Goal: Task Accomplishment & Management: Manage account settings

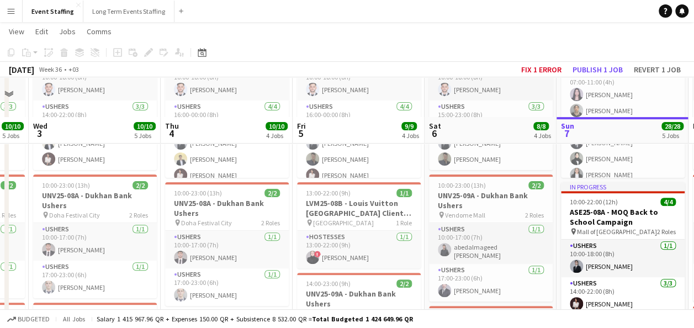
scroll to position [182, 0]
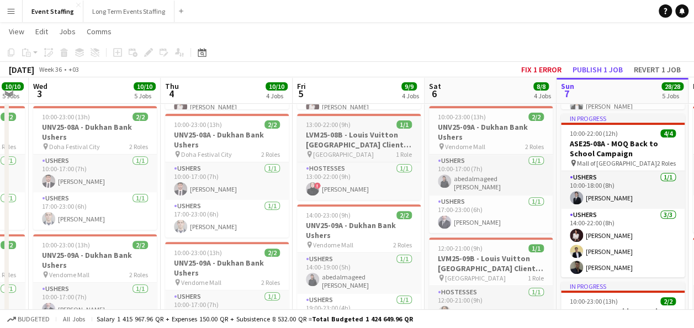
click at [370, 143] on h3 "LVM25-08B - Louis Vuitton [GEOGRAPHIC_DATA] Client Advisor" at bounding box center [359, 140] width 124 height 20
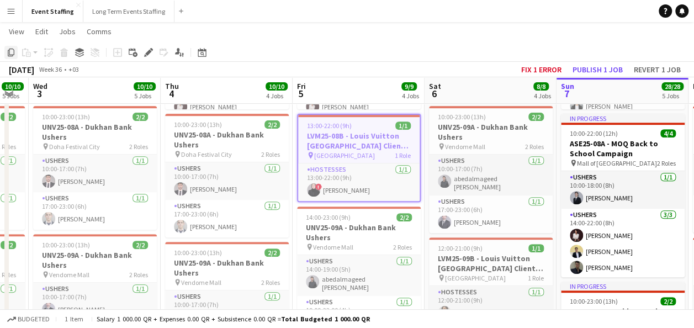
click at [14, 56] on icon "Copy" at bounding box center [11, 52] width 9 height 9
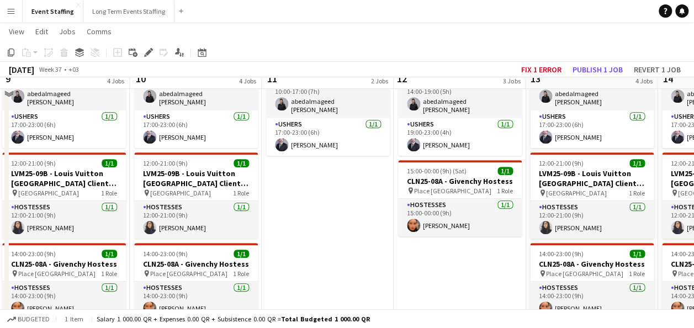
scroll to position [280, 0]
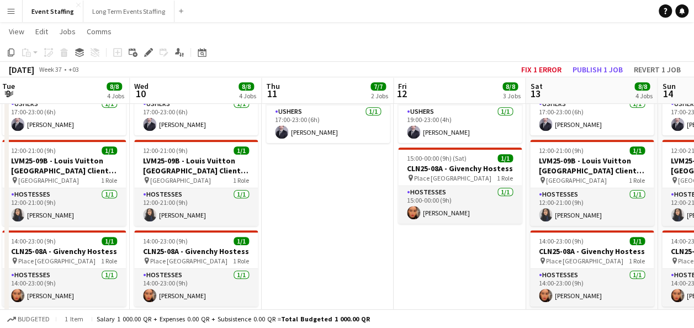
click at [474, 254] on app-date-cell "10:00-00:00 (14h) (Sat) 5/5 ASE25-08A - MOQ Back to School Campaign pin Mall of…" at bounding box center [460, 201] width 132 height 715
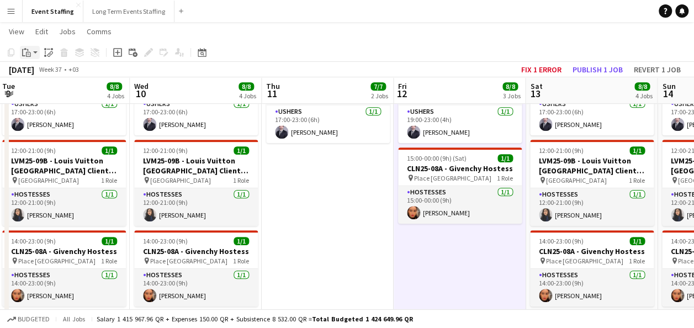
click at [25, 54] on icon "Paste" at bounding box center [26, 52] width 9 height 9
click at [41, 73] on link "Paste Ctrl+V" at bounding box center [81, 73] width 104 height 10
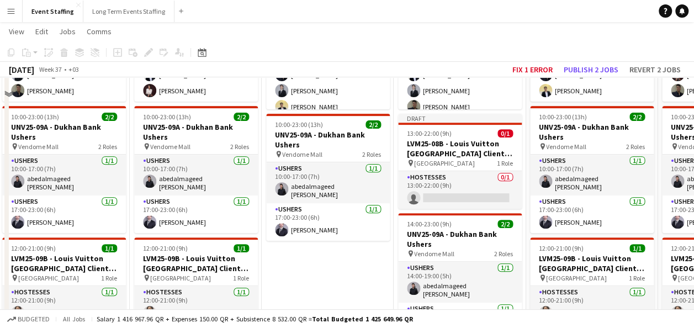
scroll to position [137, 0]
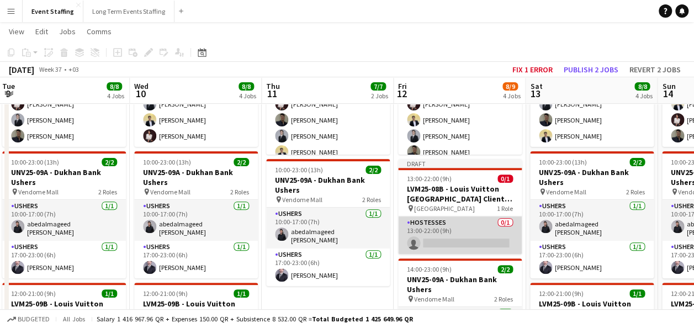
click at [451, 238] on app-card-role "Hostesses 0/1 13:00-22:00 (9h) single-neutral-actions" at bounding box center [460, 236] width 124 height 38
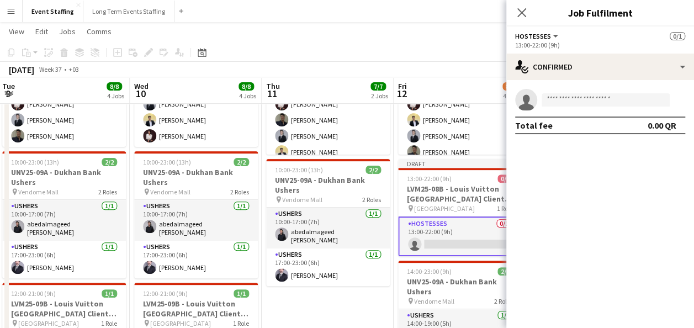
click at [579, 91] on app-invite-slot "single-neutral-actions" at bounding box center [600, 100] width 188 height 22
click at [576, 102] on input at bounding box center [606, 99] width 128 height 13
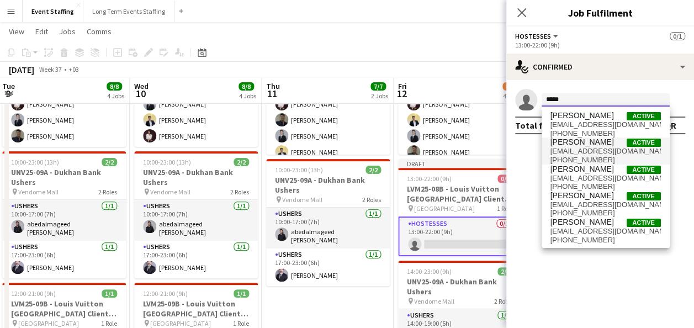
type input "*****"
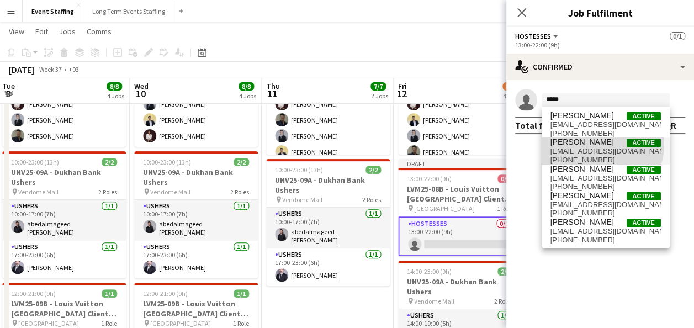
click at [594, 144] on span "[PERSON_NAME]" at bounding box center [583, 142] width 64 height 9
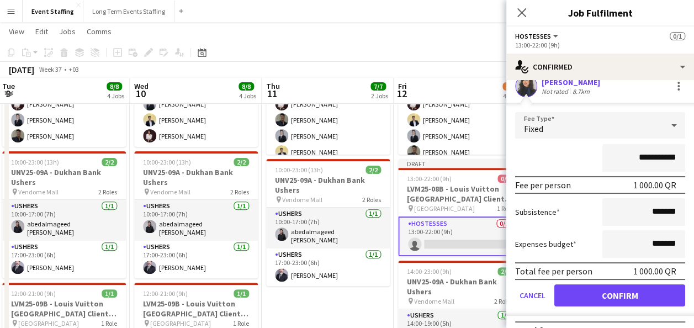
scroll to position [18, 0]
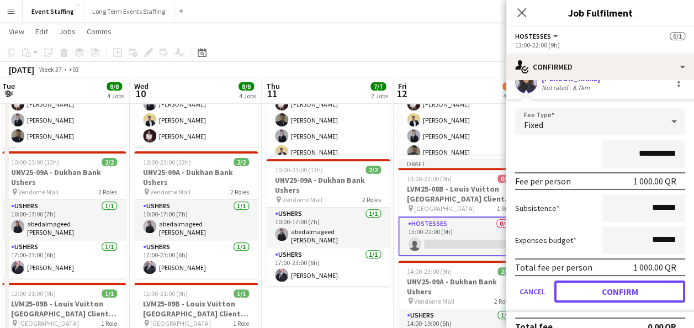
click at [592, 286] on button "Confirm" at bounding box center [620, 292] width 131 height 22
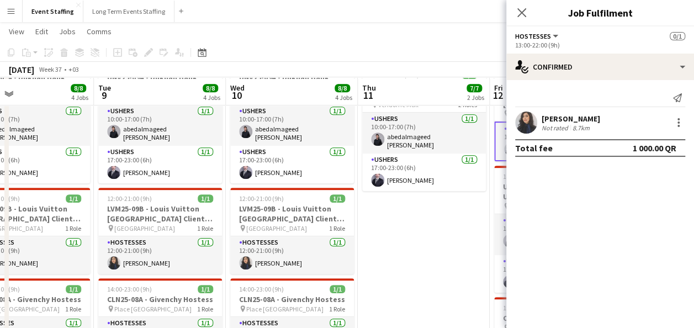
scroll to position [234, 0]
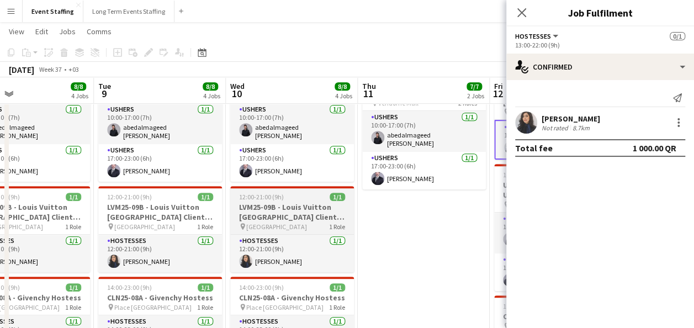
click at [282, 204] on h3 "LVM25-09B - Louis Vuitton [GEOGRAPHIC_DATA] Client Advisor" at bounding box center [292, 212] width 124 height 20
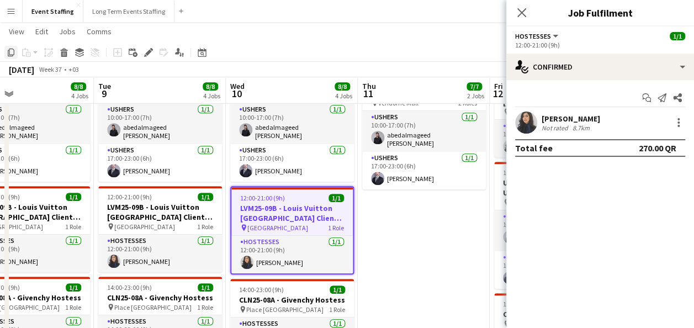
click at [9, 54] on icon "Copy" at bounding box center [11, 52] width 9 height 9
click at [430, 242] on app-date-cell "10:00-00:00 (14h) (Fri) 5/5 ASE25-08A - MOQ Back to School Campaign pin Mall of…" at bounding box center [424, 247] width 132 height 715
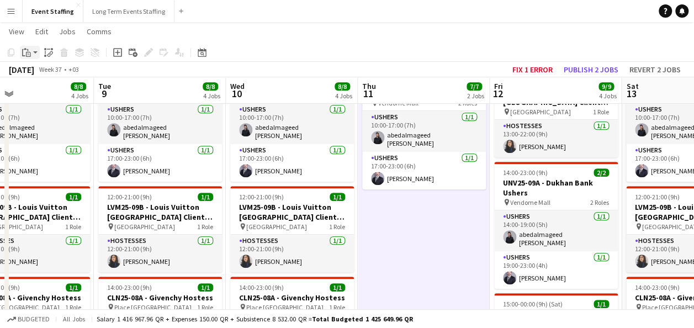
click at [29, 53] on icon at bounding box center [29, 53] width 2 height 1
click at [45, 70] on link "Paste Ctrl+V" at bounding box center [81, 73] width 104 height 10
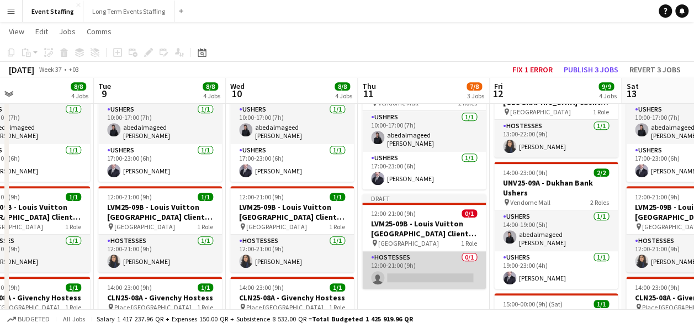
click at [434, 274] on app-card-role "Hostesses 0/1 12:00-21:00 (9h) single-neutral-actions" at bounding box center [424, 270] width 124 height 38
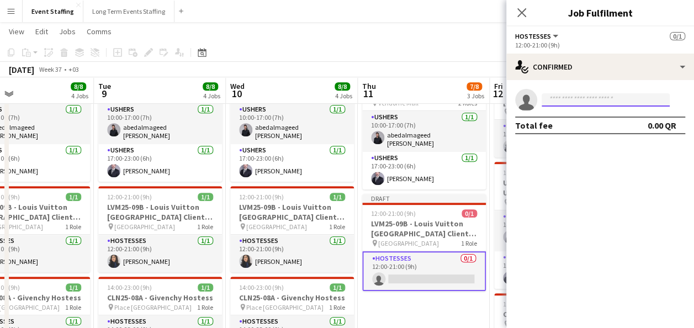
click at [570, 101] on input at bounding box center [606, 99] width 128 height 13
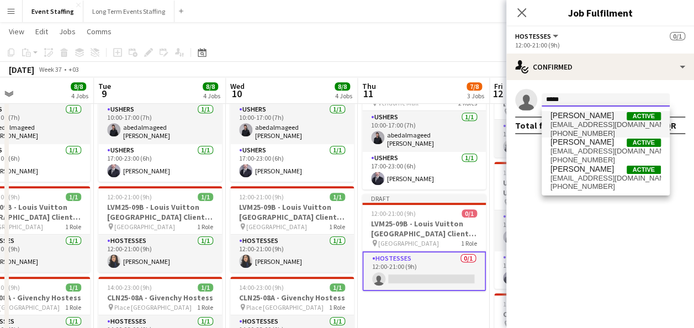
type input "*****"
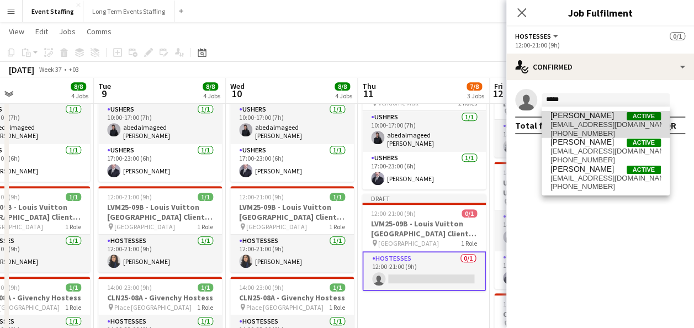
click at [584, 121] on span "[EMAIL_ADDRESS][DOMAIN_NAME]" at bounding box center [606, 124] width 110 height 9
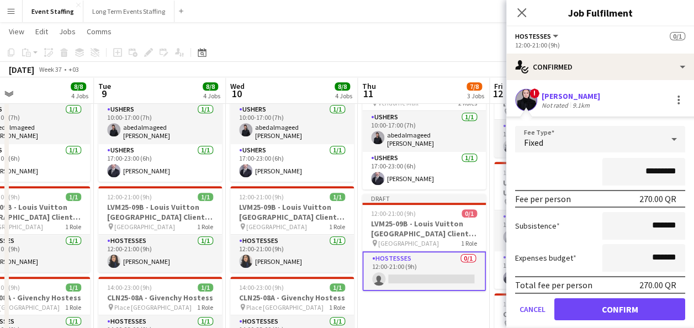
scroll to position [33, 0]
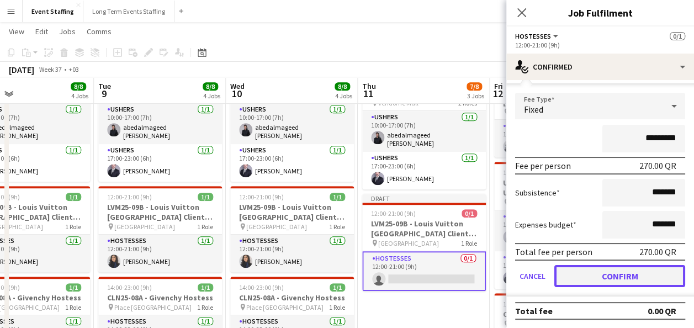
click at [593, 272] on button "Confirm" at bounding box center [620, 276] width 131 height 22
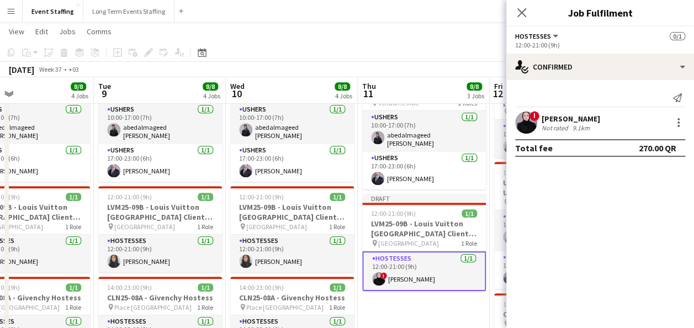
scroll to position [0, 0]
click at [447, 302] on app-date-cell "10:00-00:00 (14h) (Fri) 5/5 ASE25-08A - MOQ Back to School Campaign pin Mall of…" at bounding box center [424, 247] width 132 height 715
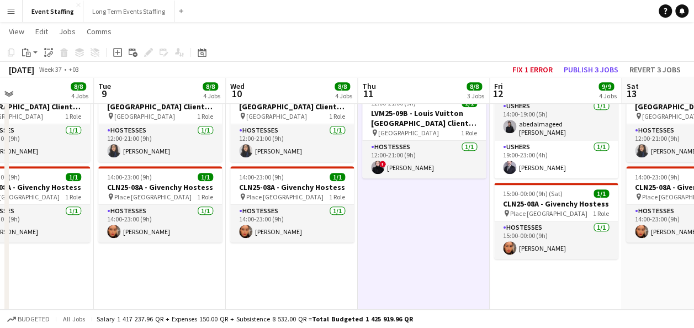
scroll to position [302, 0]
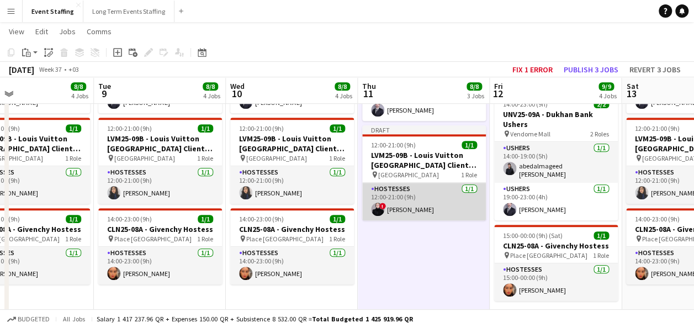
click at [429, 201] on app-card-role "Hostesses [DATE] 12:00-21:00 (9h) ! [PERSON_NAME]" at bounding box center [424, 202] width 124 height 38
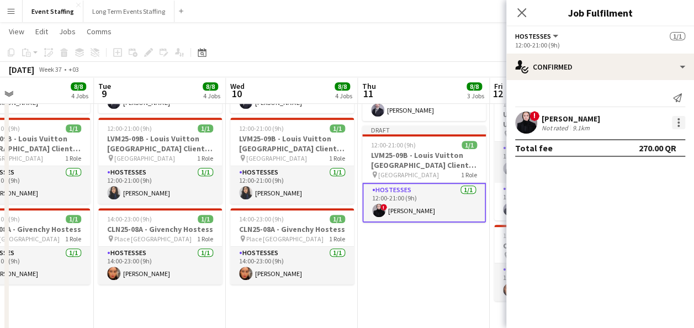
click at [673, 121] on div at bounding box center [678, 122] width 13 height 13
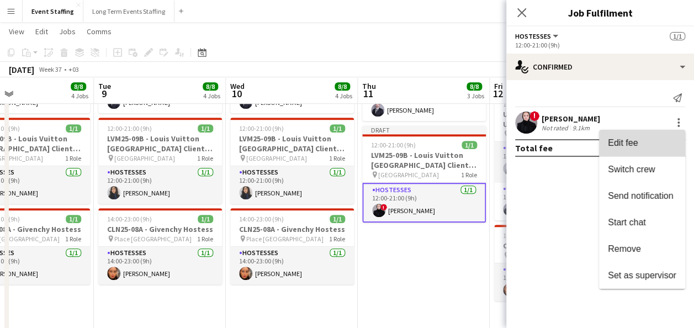
click at [650, 147] on span "Edit fee" at bounding box center [642, 143] width 68 height 10
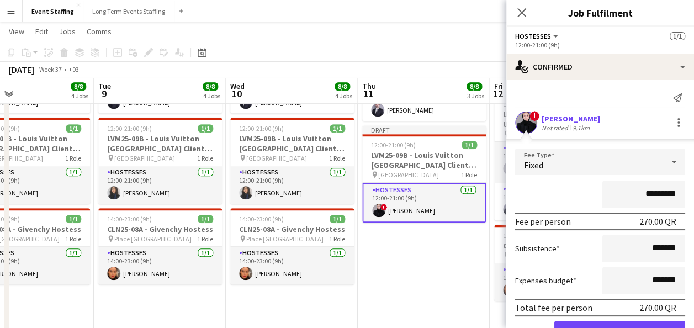
drag, startPoint x: 629, startPoint y: 193, endPoint x: 638, endPoint y: 193, distance: 9.9
click at [638, 193] on input "*********" at bounding box center [644, 195] width 83 height 28
type input "*******"
click at [554, 191] on div "*******" at bounding box center [600, 195] width 170 height 28
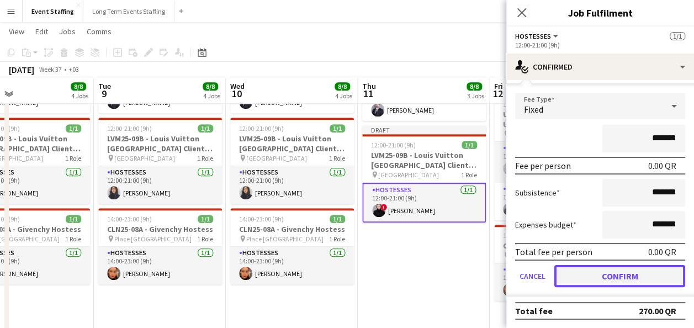
click at [586, 270] on button "Confirm" at bounding box center [620, 276] width 131 height 22
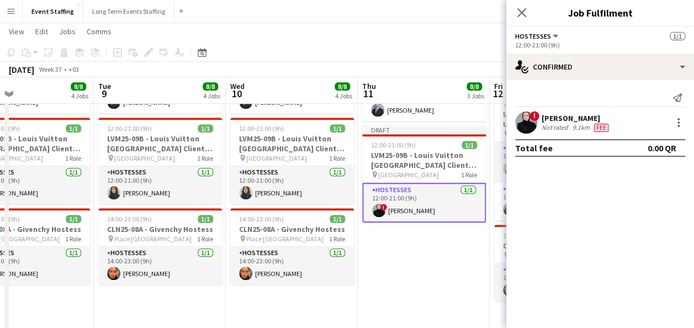
scroll to position [0, 0]
click at [425, 282] on app-date-cell "10:00-00:00 (14h) (Fri) 5/5 ASE25-08A - MOQ Back to School Campaign pin Mall of…" at bounding box center [424, 179] width 132 height 715
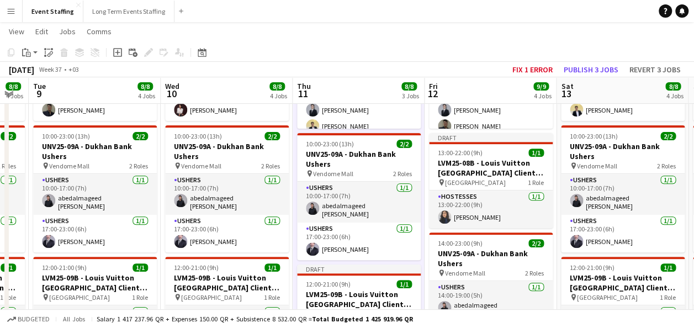
scroll to position [0, 500]
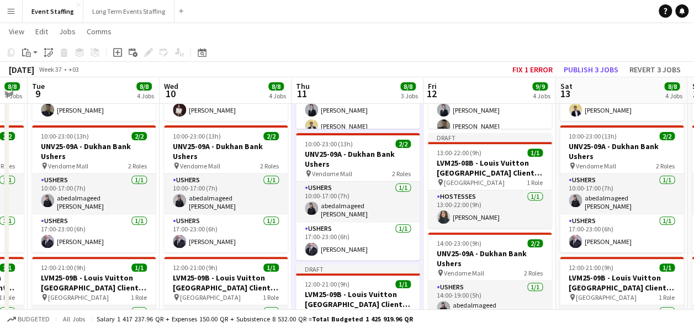
drag, startPoint x: 493, startPoint y: 186, endPoint x: 485, endPoint y: 181, distance: 8.9
click at [485, 181] on app-calendar-viewport "Fri 5 9/9 4 Jobs Sat 6 8/8 4 Jobs Sun 7 28/28 5 Jobs Mon 8 8/8 4 Jobs Tue 9 8/8…" at bounding box center [347, 303] width 694 height 847
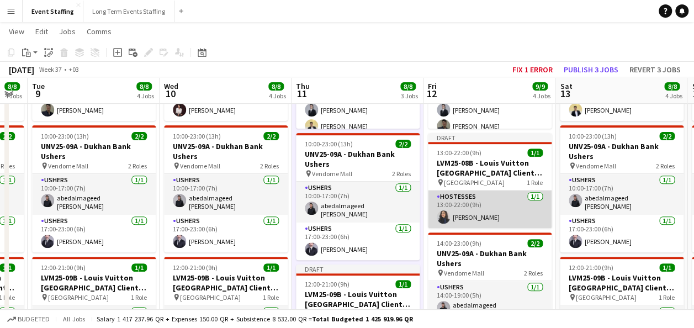
click at [482, 209] on app-card-role "Hostesses [DATE] 13:00-22:00 (9h) [PERSON_NAME]" at bounding box center [490, 210] width 124 height 38
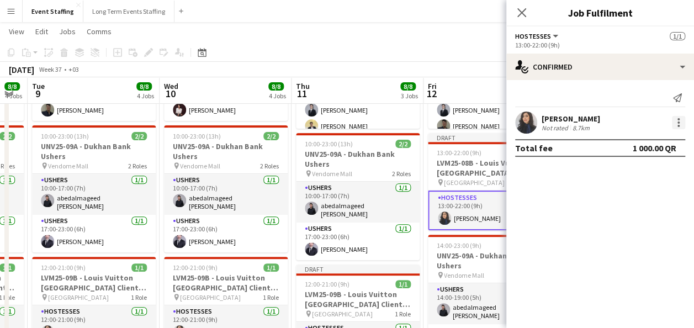
click at [676, 124] on div at bounding box center [678, 122] width 13 height 13
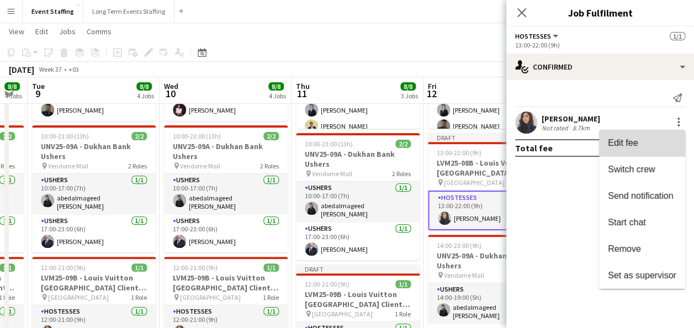
click at [640, 146] on span "Edit fee" at bounding box center [642, 143] width 68 height 10
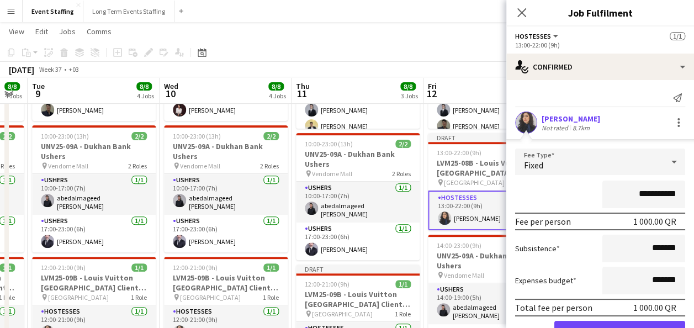
drag, startPoint x: 623, startPoint y: 192, endPoint x: 638, endPoint y: 194, distance: 15.6
click at [638, 194] on input "**********" at bounding box center [644, 195] width 83 height 28
type input "*******"
click at [576, 197] on div "*******" at bounding box center [600, 195] width 170 height 28
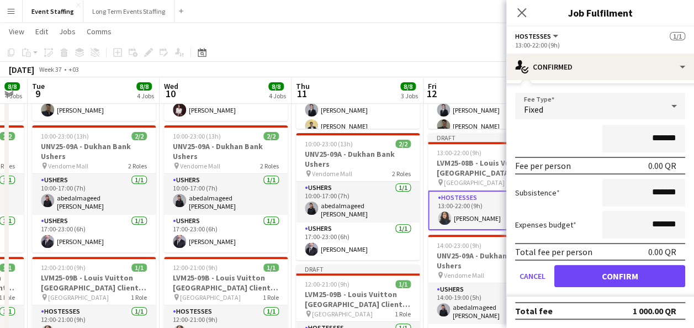
scroll to position [55, 0]
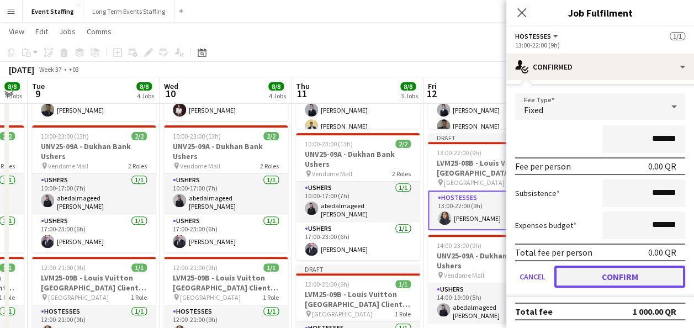
click at [599, 272] on button "Confirm" at bounding box center [620, 277] width 131 height 22
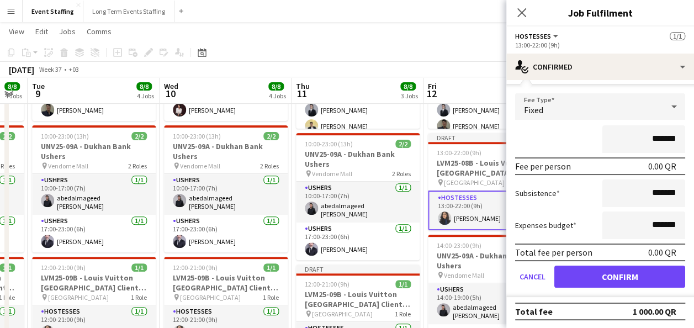
scroll to position [0, 0]
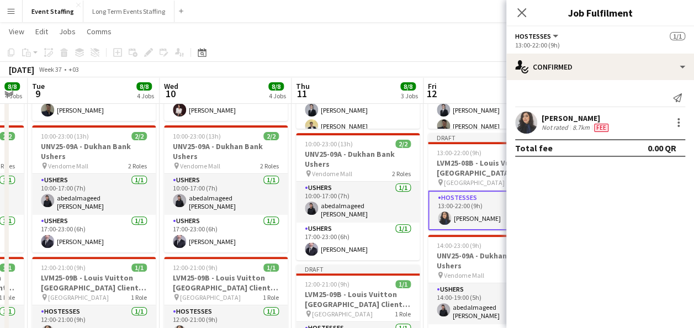
click at [437, 48] on app-toolbar "Copy Paste Paste Ctrl+V Paste with crew Ctrl+Shift+V Paste linked Job [GEOGRAPH…" at bounding box center [347, 52] width 694 height 19
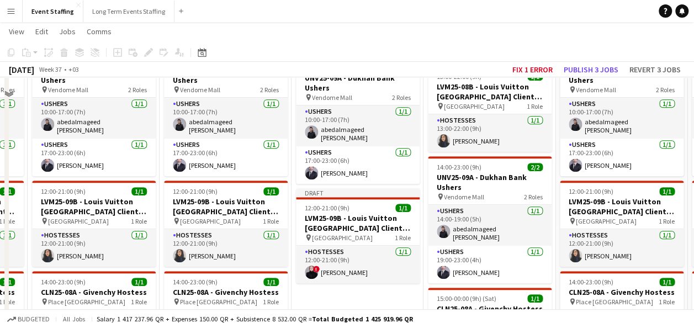
scroll to position [252, 0]
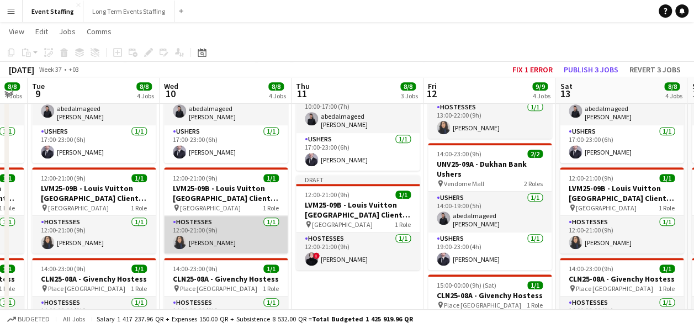
click at [215, 236] on app-card-role "Hostesses [DATE] 12:00-21:00 (9h) [PERSON_NAME]" at bounding box center [226, 235] width 124 height 38
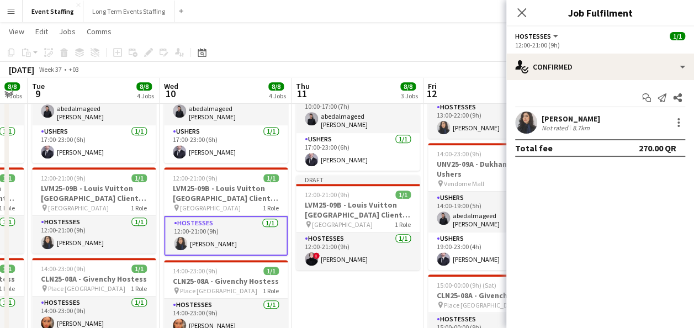
click at [319, 287] on app-date-cell "10:00-00:00 (14h) (Fri) 5/5 ASE25-08A - MOQ Back to School Campaign pin Mall of…" at bounding box center [358, 228] width 132 height 715
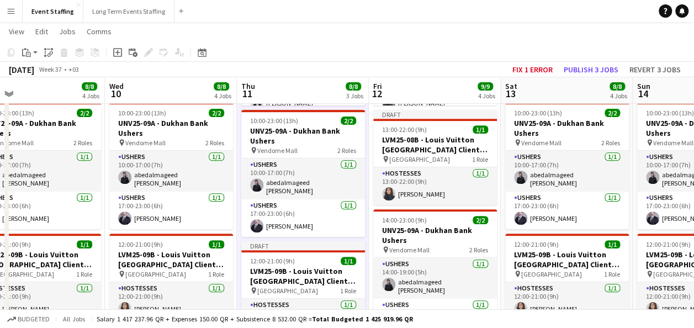
scroll to position [214, 0]
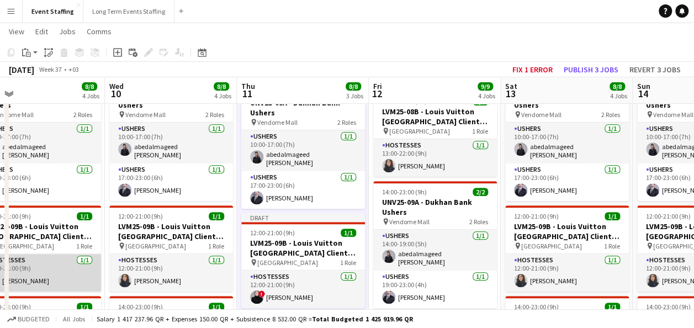
click at [71, 277] on app-card-role "Hostesses [DATE] 12:00-21:00 (9h) [PERSON_NAME]" at bounding box center [39, 273] width 124 height 38
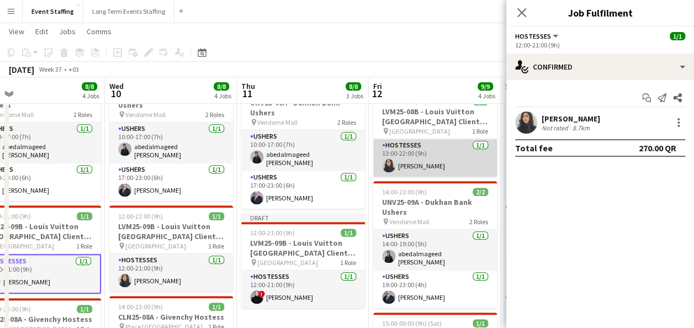
click at [435, 166] on app-card-role "Hostesses [DATE] 13:00-22:00 (9h) [PERSON_NAME]" at bounding box center [435, 158] width 124 height 38
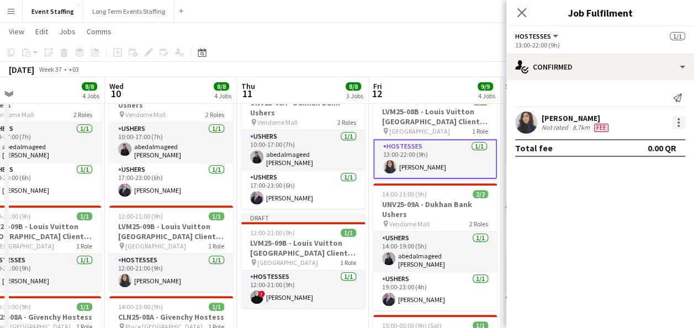
click at [683, 122] on div at bounding box center [678, 122] width 13 height 13
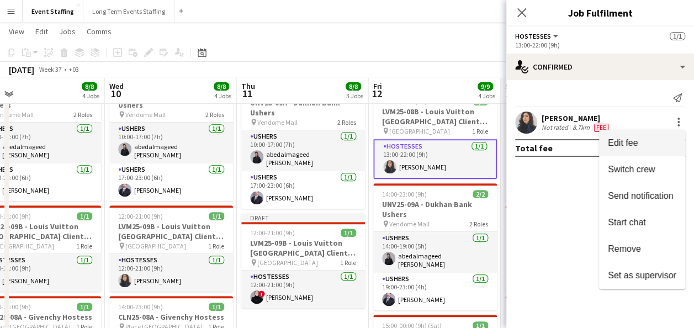
click at [624, 144] on span "Edit fee" at bounding box center [623, 142] width 30 height 9
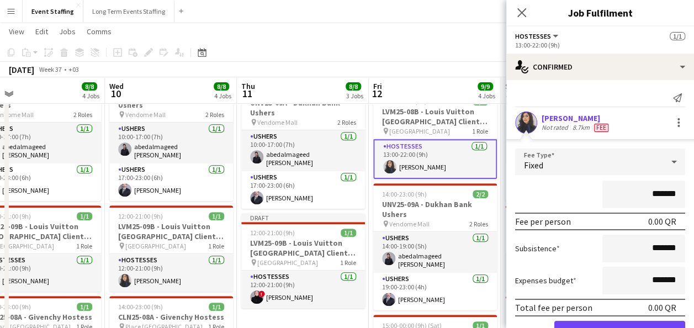
click at [627, 188] on input "*******" at bounding box center [644, 195] width 83 height 28
type input "*********"
click at [565, 191] on div "*********" at bounding box center [600, 195] width 170 height 28
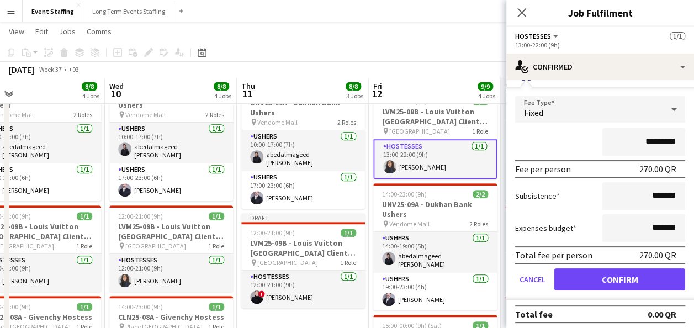
scroll to position [56, 0]
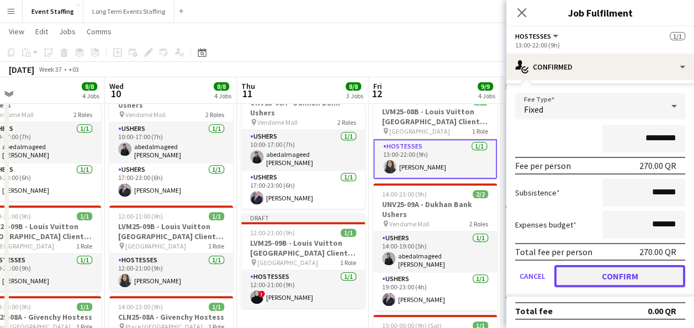
click at [587, 269] on button "Confirm" at bounding box center [620, 276] width 131 height 22
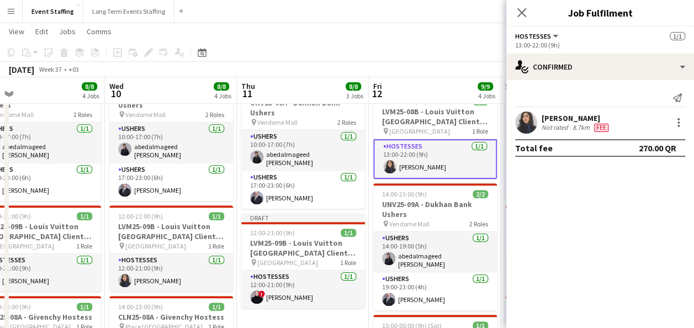
scroll to position [0, 0]
click at [312, 314] on app-date-cell "10:00-00:00 (14h) (Fri) 5/5 ASE25-08A - MOQ Back to School Campaign pin Mall of…" at bounding box center [303, 266] width 132 height 715
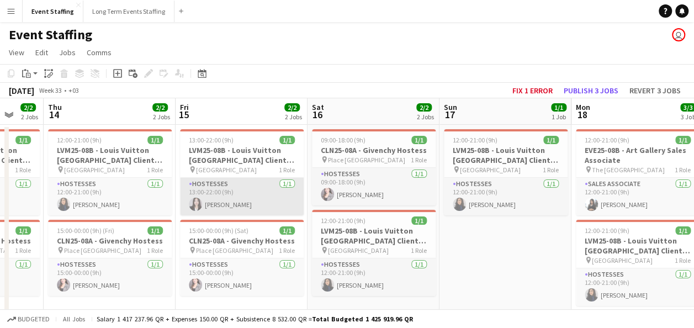
click at [251, 200] on app-card-role "Hostesses [DATE] 13:00-22:00 (9h) [PERSON_NAME]" at bounding box center [242, 197] width 124 height 38
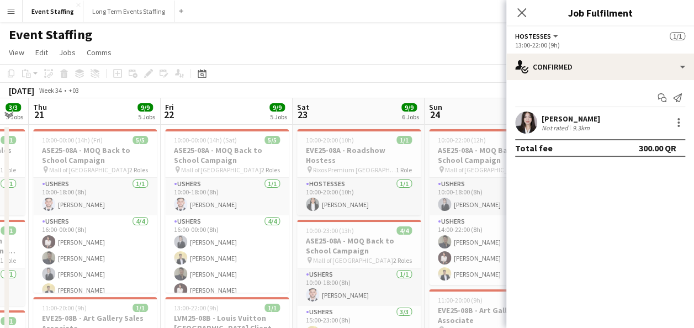
scroll to position [0, 489]
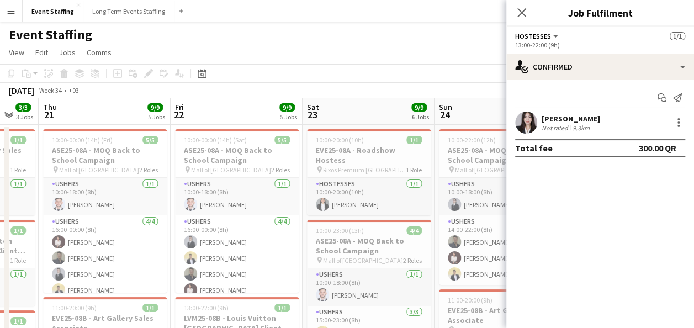
click at [635, 98] on div "Start chat Send notification" at bounding box center [600, 98] width 170 height 18
click at [456, 56] on app-page-menu "View Day view expanded Day view collapsed Month view Date picker Jump to [DATE]…" at bounding box center [347, 53] width 694 height 21
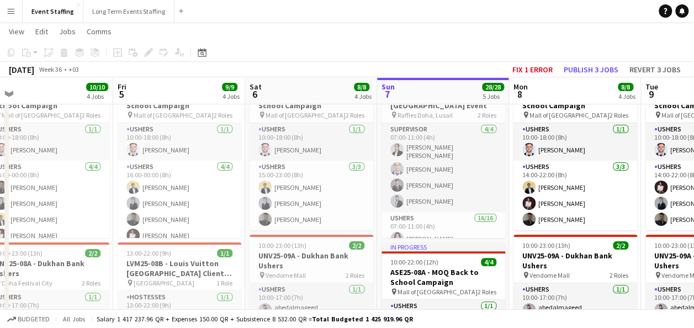
scroll to position [55, 0]
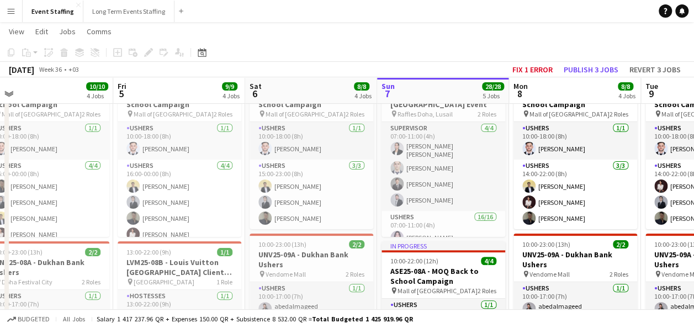
click at [397, 49] on app-toolbar "Copy Paste Paste Ctrl+V Paste with crew Ctrl+Shift+V Paste linked Job [GEOGRAPH…" at bounding box center [347, 52] width 694 height 19
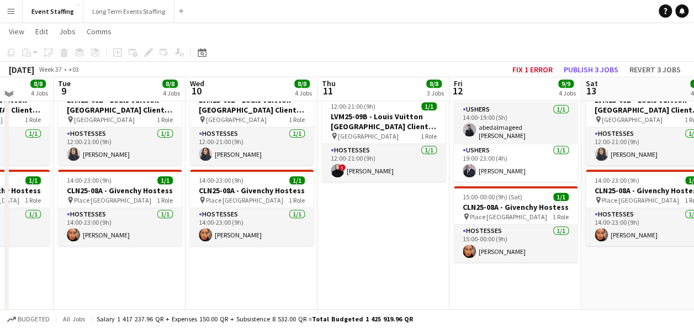
scroll to position [341, 0]
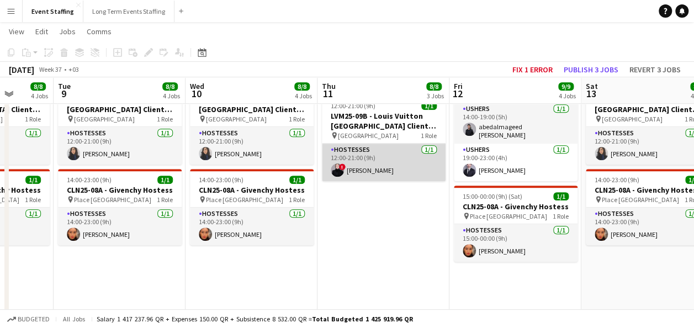
click at [394, 151] on app-card-role "Hostesses [DATE] 12:00-21:00 (9h) ! [PERSON_NAME]" at bounding box center [384, 163] width 124 height 38
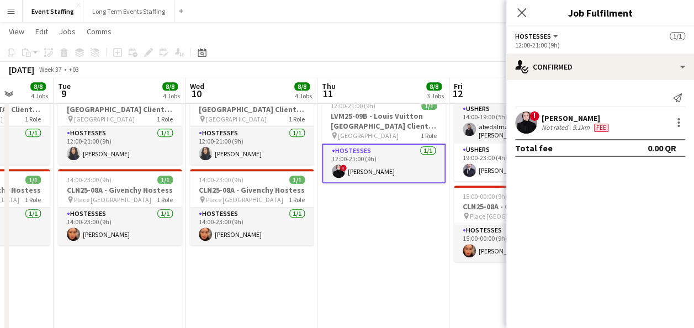
click at [390, 228] on app-date-cell "10:00-00:00 (14h) (Fri) 5/5 ASE25-08A - MOQ Back to School Campaign pin Mall of…" at bounding box center [384, 139] width 132 height 715
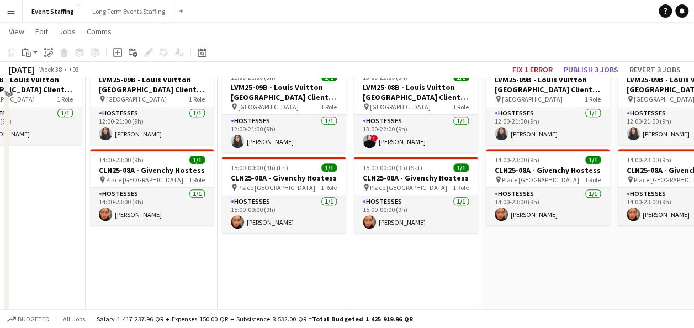
scroll to position [180, 0]
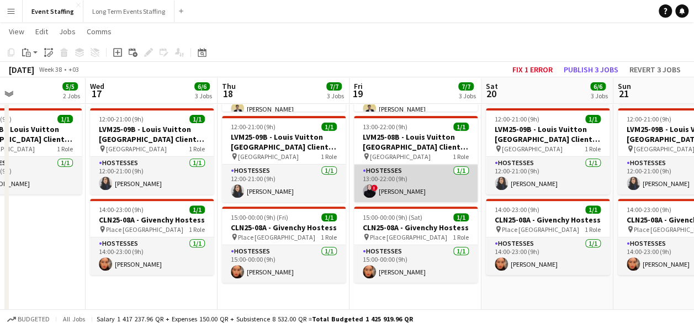
click at [409, 188] on app-card-role "Hostesses [DATE] 13:00-22:00 (9h) ! [PERSON_NAME]" at bounding box center [416, 184] width 124 height 38
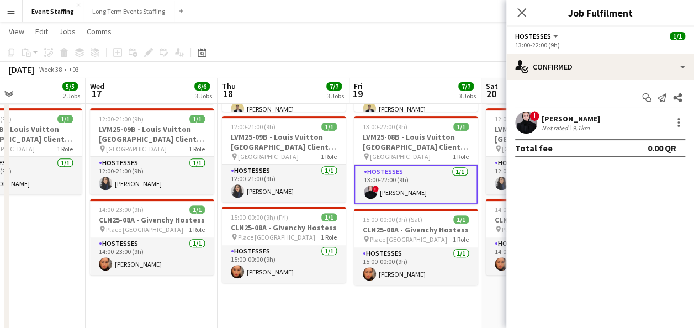
click at [425, 298] on app-date-cell "10:00-00:00 (14h) (Sat) 5/5 ASE25-08A - MOQ Back to School Campaign pin Mall of…" at bounding box center [416, 301] width 132 height 715
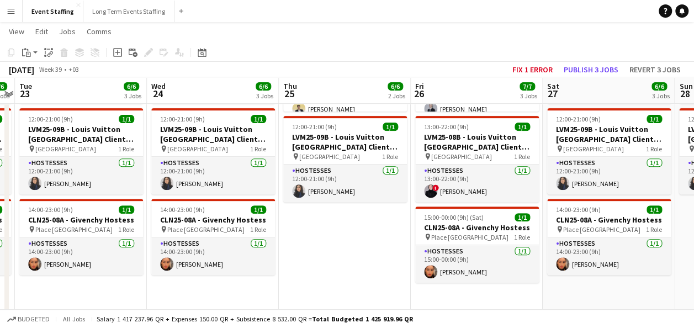
scroll to position [0, 425]
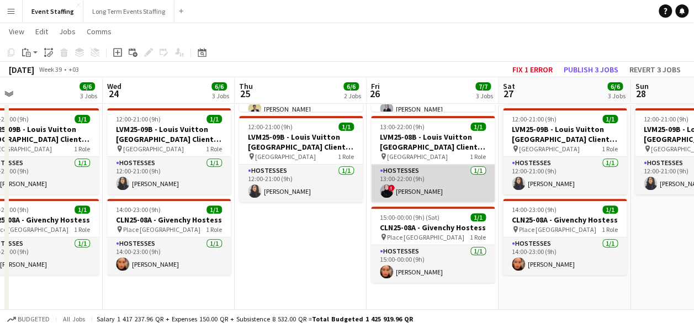
click at [437, 192] on app-card-role "Hostesses [DATE] 13:00-22:00 (9h) ! [PERSON_NAME]" at bounding box center [433, 184] width 124 height 38
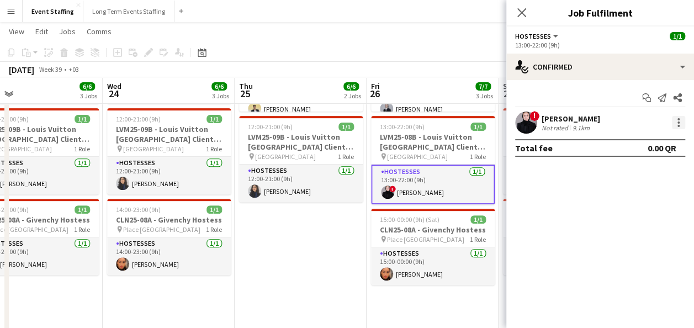
click at [674, 123] on div at bounding box center [678, 122] width 13 height 13
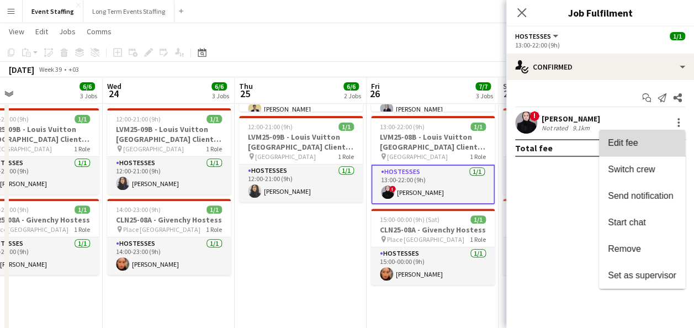
click at [627, 151] on button "Edit fee" at bounding box center [642, 143] width 86 height 27
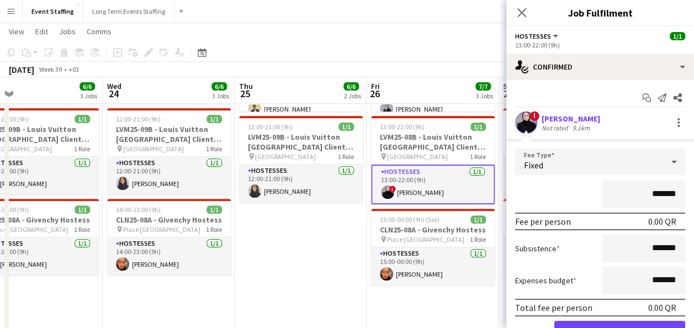
click at [615, 196] on input "*******" at bounding box center [644, 195] width 83 height 28
type input "*********"
click at [552, 192] on div "*********" at bounding box center [600, 195] width 170 height 28
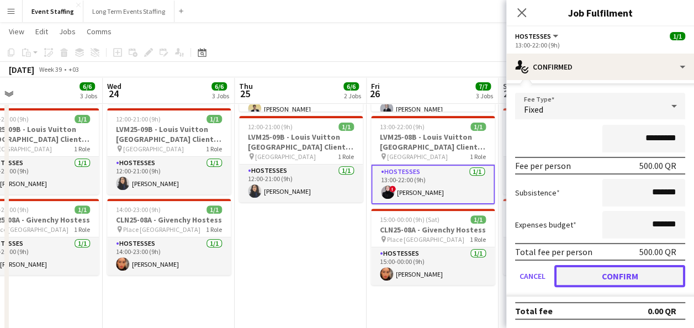
click at [596, 279] on button "Confirm" at bounding box center [620, 276] width 131 height 22
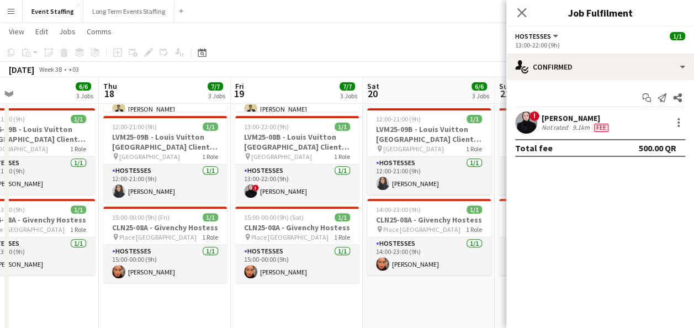
scroll to position [0, 297]
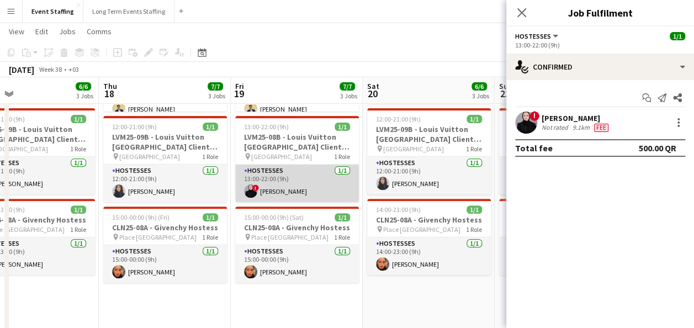
click at [280, 186] on app-card-role "Hostesses [DATE] 13:00-22:00 (9h) ! [PERSON_NAME]" at bounding box center [297, 184] width 124 height 38
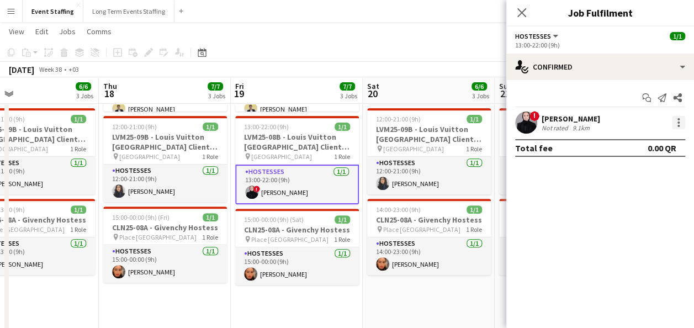
click at [684, 125] on div at bounding box center [678, 122] width 13 height 13
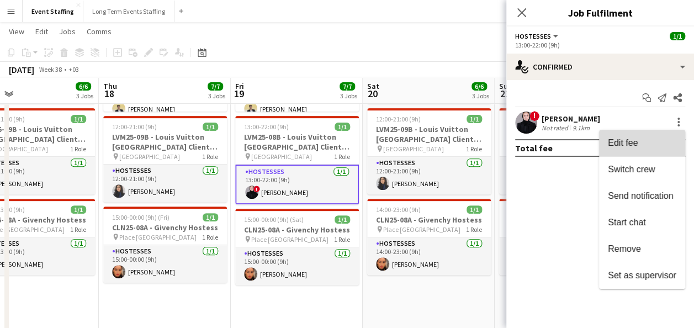
click at [637, 149] on button "Edit fee" at bounding box center [642, 143] width 86 height 27
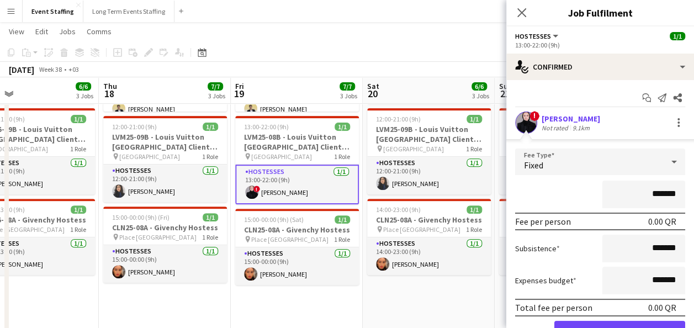
click at [629, 193] on input "*******" at bounding box center [644, 195] width 83 height 28
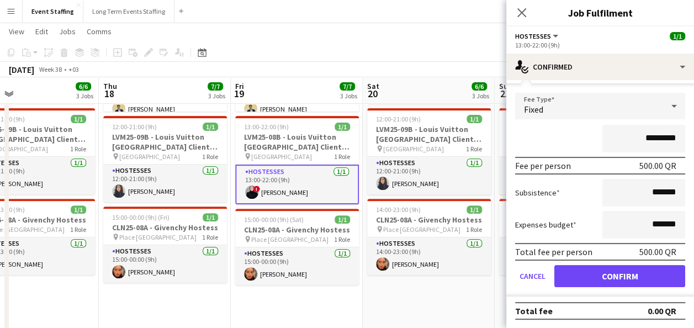
type input "*********"
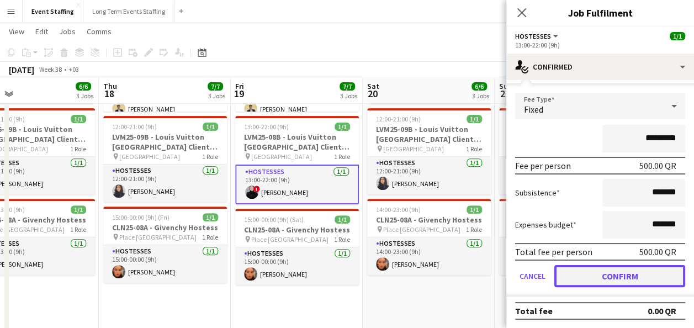
click at [590, 278] on button "Confirm" at bounding box center [620, 276] width 131 height 22
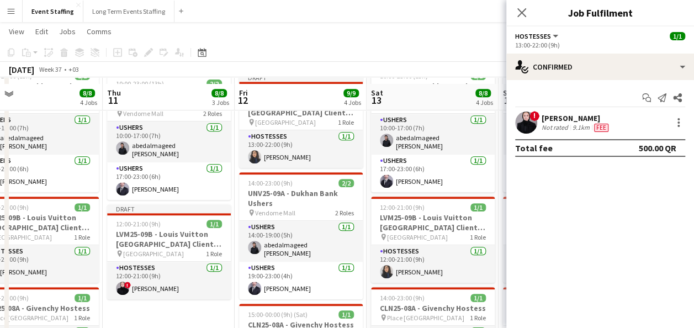
scroll to position [231, 0]
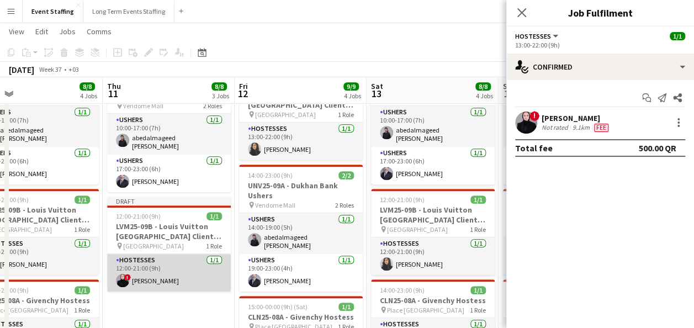
click at [169, 268] on app-card-role "Hostesses [DATE] 12:00-21:00 (9h) ! [PERSON_NAME]" at bounding box center [169, 273] width 124 height 38
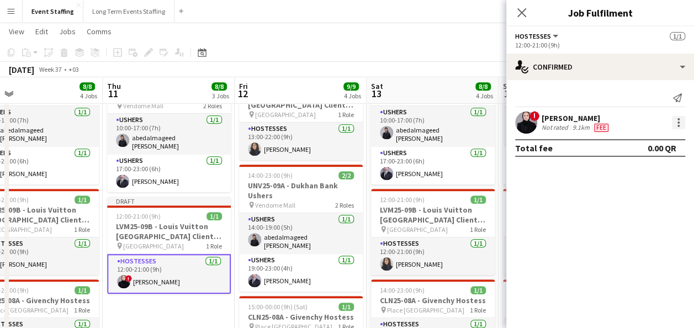
click at [676, 120] on div at bounding box center [678, 122] width 13 height 13
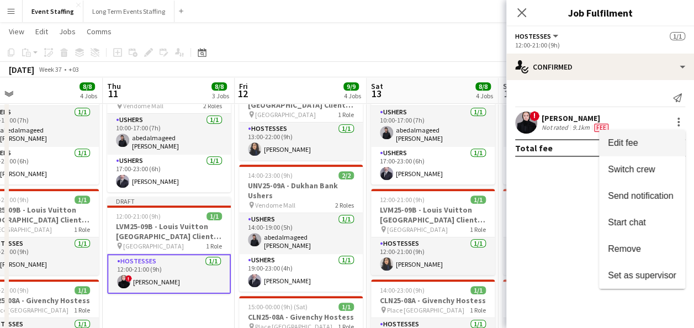
click at [657, 149] on button "Edit fee" at bounding box center [642, 143] width 86 height 27
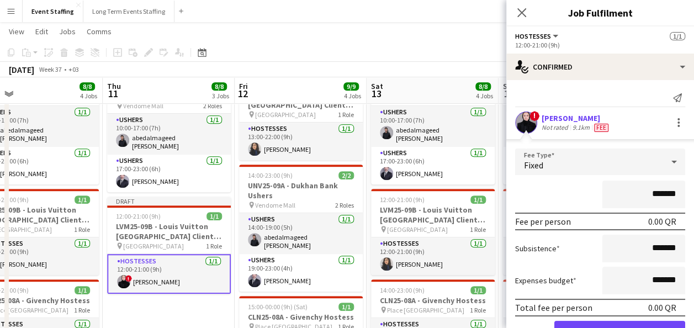
click at [631, 189] on input "*******" at bounding box center [644, 195] width 83 height 28
type input "*********"
click at [582, 189] on div "*********" at bounding box center [600, 195] width 170 height 28
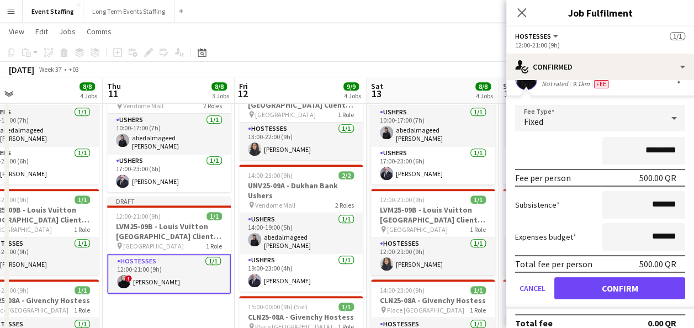
scroll to position [45, 0]
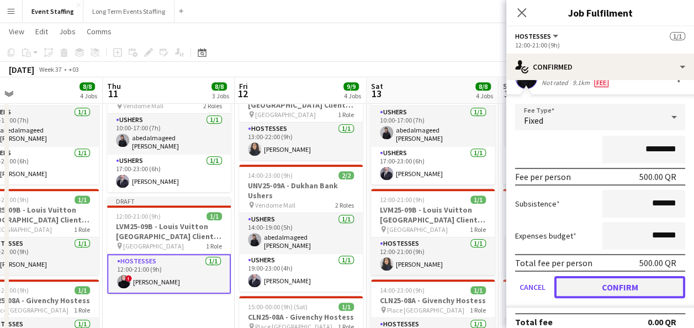
click at [619, 291] on button "Confirm" at bounding box center [620, 287] width 131 height 22
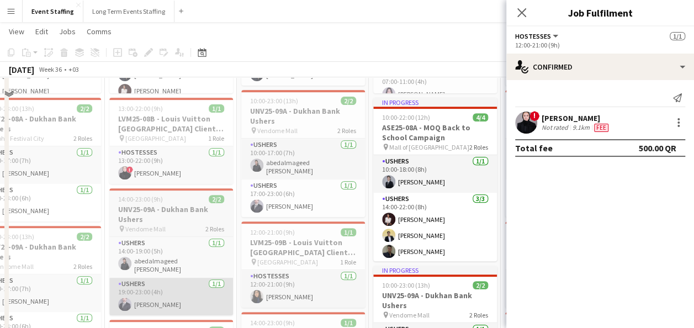
scroll to position [148, 0]
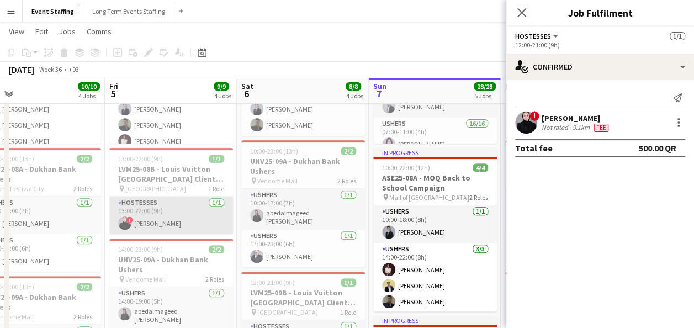
click at [167, 212] on app-card-role "Hostesses [DATE] 13:00-22:00 (9h) ! [PERSON_NAME]" at bounding box center [171, 216] width 124 height 38
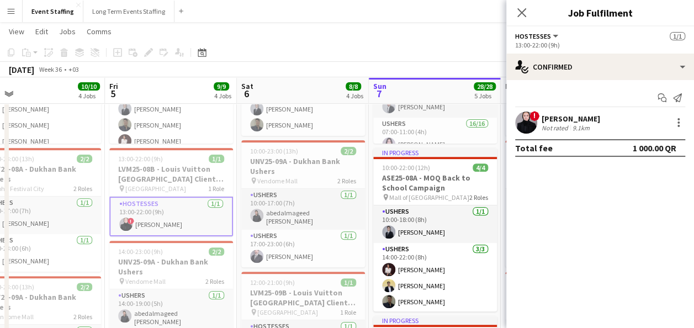
click at [345, 39] on app-page-menu "View Day view expanded Day view collapsed Month view Date picker Jump to [DATE]…" at bounding box center [347, 32] width 694 height 21
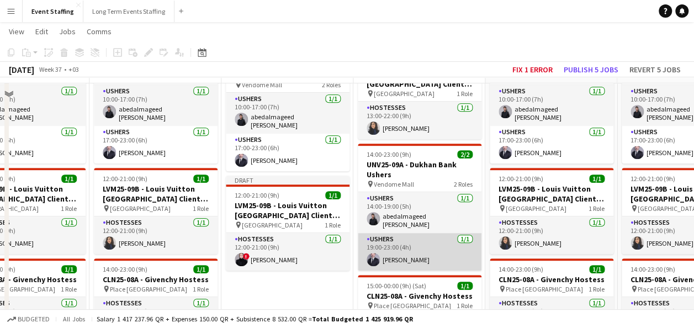
scroll to position [209, 0]
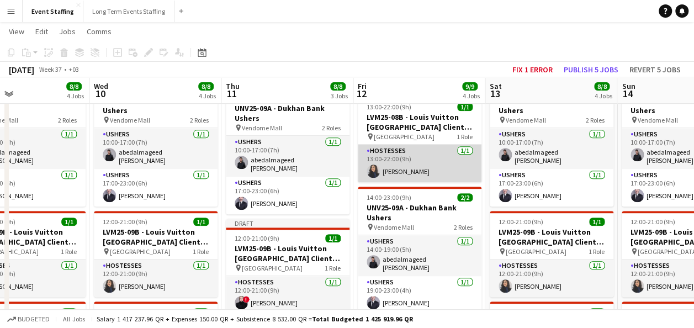
click at [429, 171] on app-card-role "Hostesses [DATE] 13:00-22:00 (9h) [PERSON_NAME]" at bounding box center [420, 164] width 124 height 38
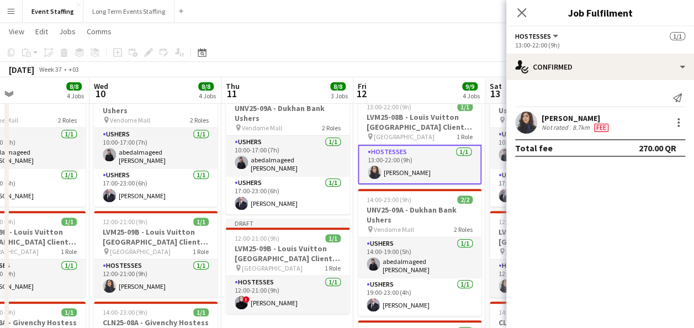
click at [392, 56] on app-toolbar "Copy Paste Paste Ctrl+V Paste with crew Ctrl+Shift+V Paste linked Job [GEOGRAPH…" at bounding box center [347, 52] width 694 height 19
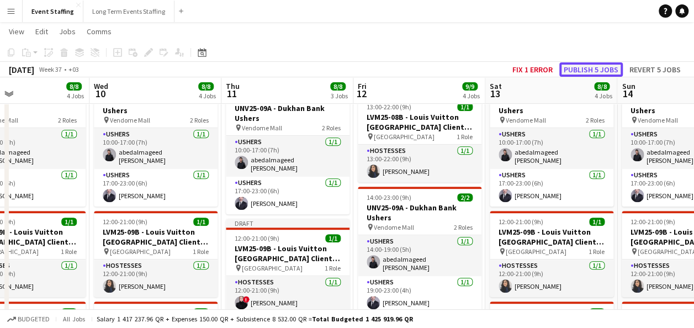
click at [579, 64] on button "Publish 5 jobs" at bounding box center [592, 69] width 64 height 14
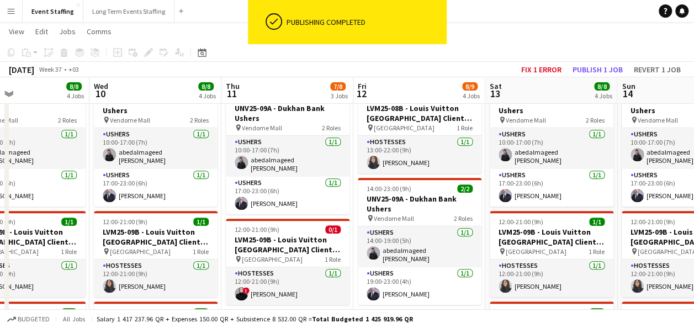
click at [485, 22] on app-page-menu "View Day view expanded Day view collapsed Month view Date picker Jump to [DATE]…" at bounding box center [347, 32] width 694 height 21
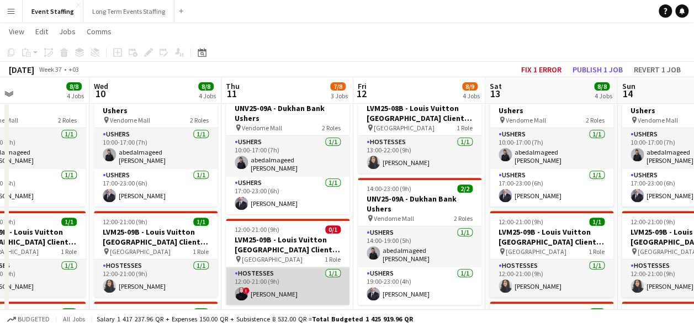
click at [307, 267] on app-card-role "Hostesses [DATE] 12:00-21:00 (9h) ! [PERSON_NAME]" at bounding box center [288, 286] width 124 height 38
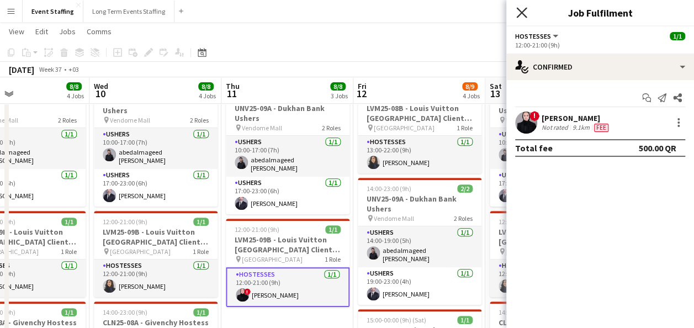
click at [520, 12] on icon at bounding box center [521, 12] width 10 height 10
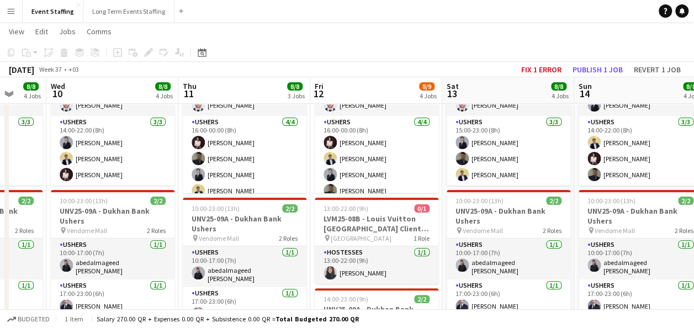
scroll to position [98, 0]
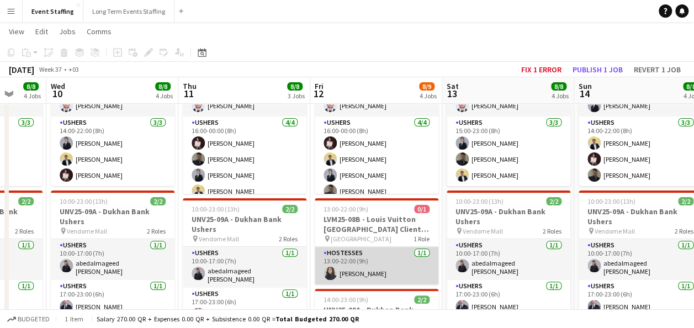
click at [395, 258] on app-card-role "Hostesses [DATE] 13:00-22:00 (9h) [PERSON_NAME]" at bounding box center [377, 266] width 124 height 38
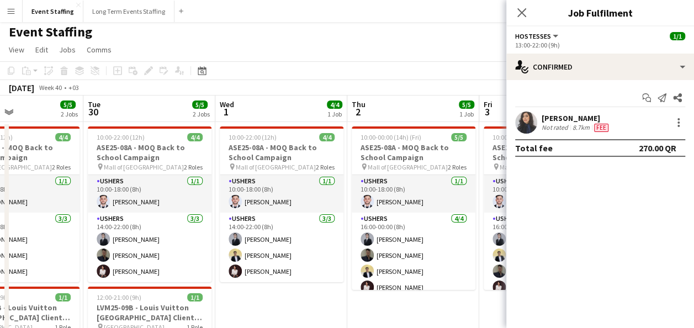
scroll to position [8, 0]
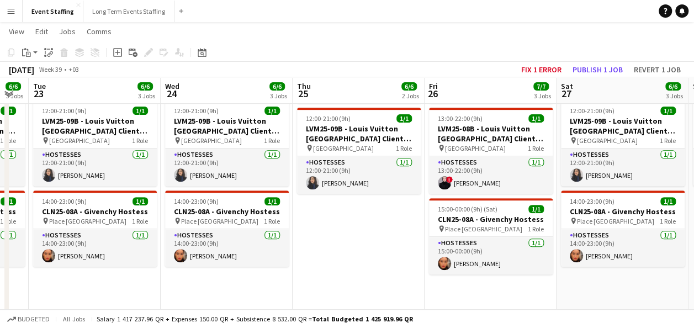
scroll to position [0, 324]
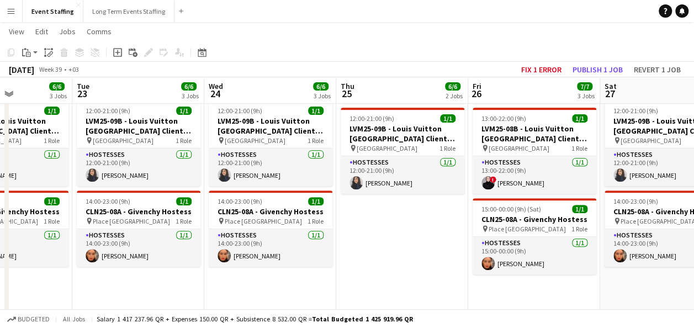
click at [429, 252] on app-date-cell "10:00-00:00 (14h) (Fri) 5/5 ASE25-08A - MOQ Back to School Campaign pin Mall of…" at bounding box center [402, 292] width 132 height 715
